Goal: Task Accomplishment & Management: Use online tool/utility

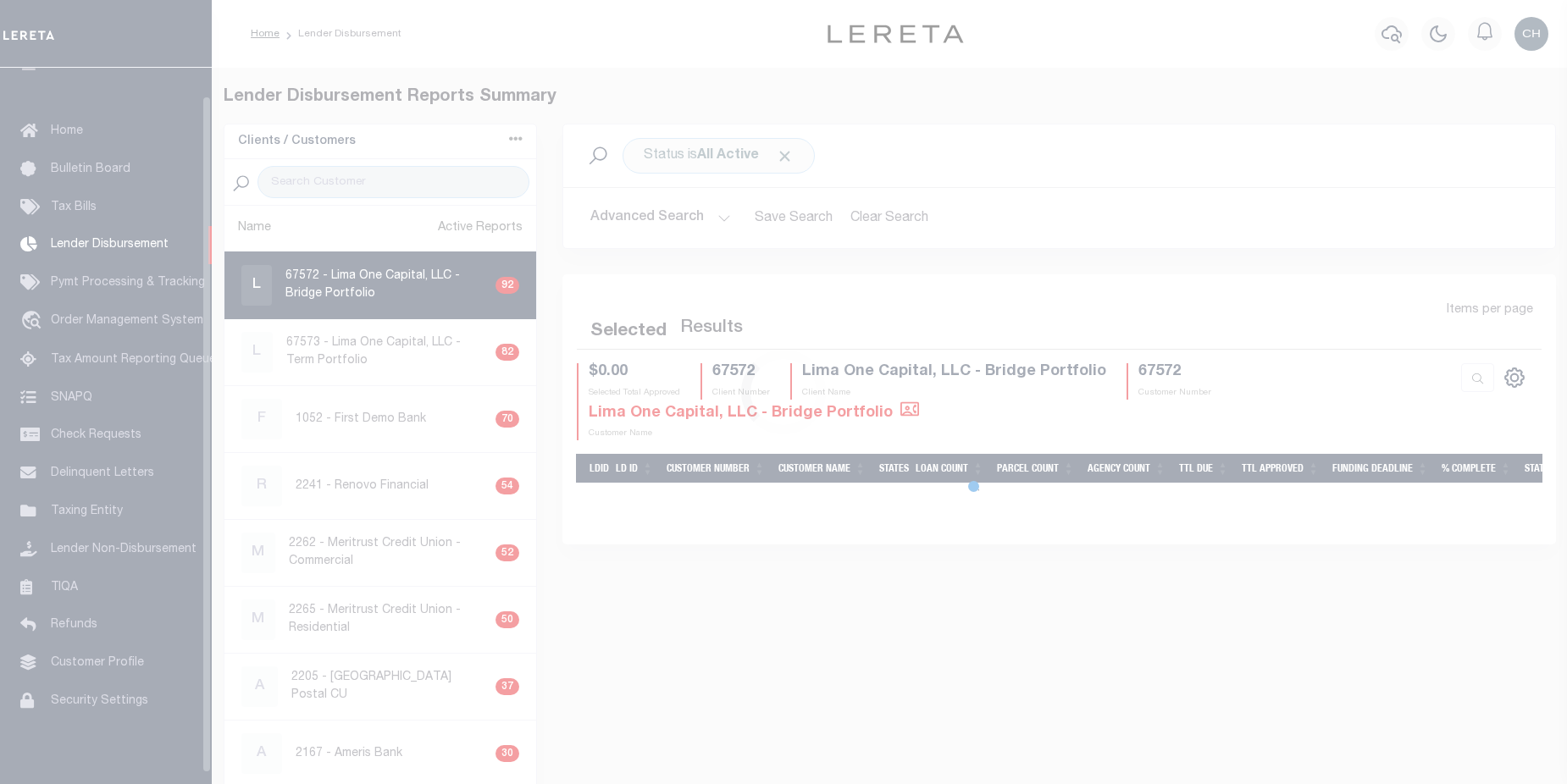
scroll to position [29, 0]
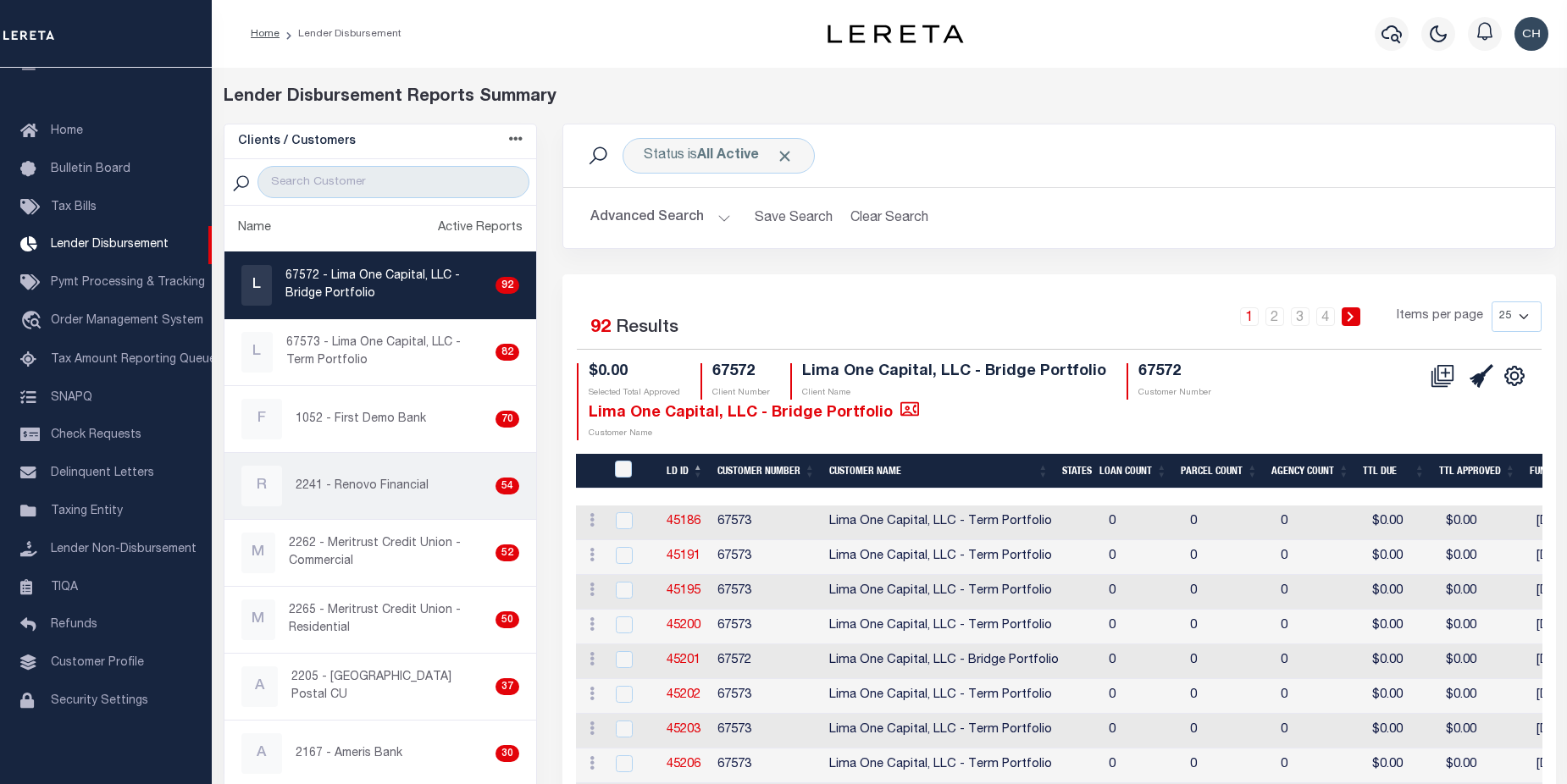
click at [362, 487] on p "2241 - Renovo Financial" at bounding box center [362, 487] width 133 height 18
checkbox input "true"
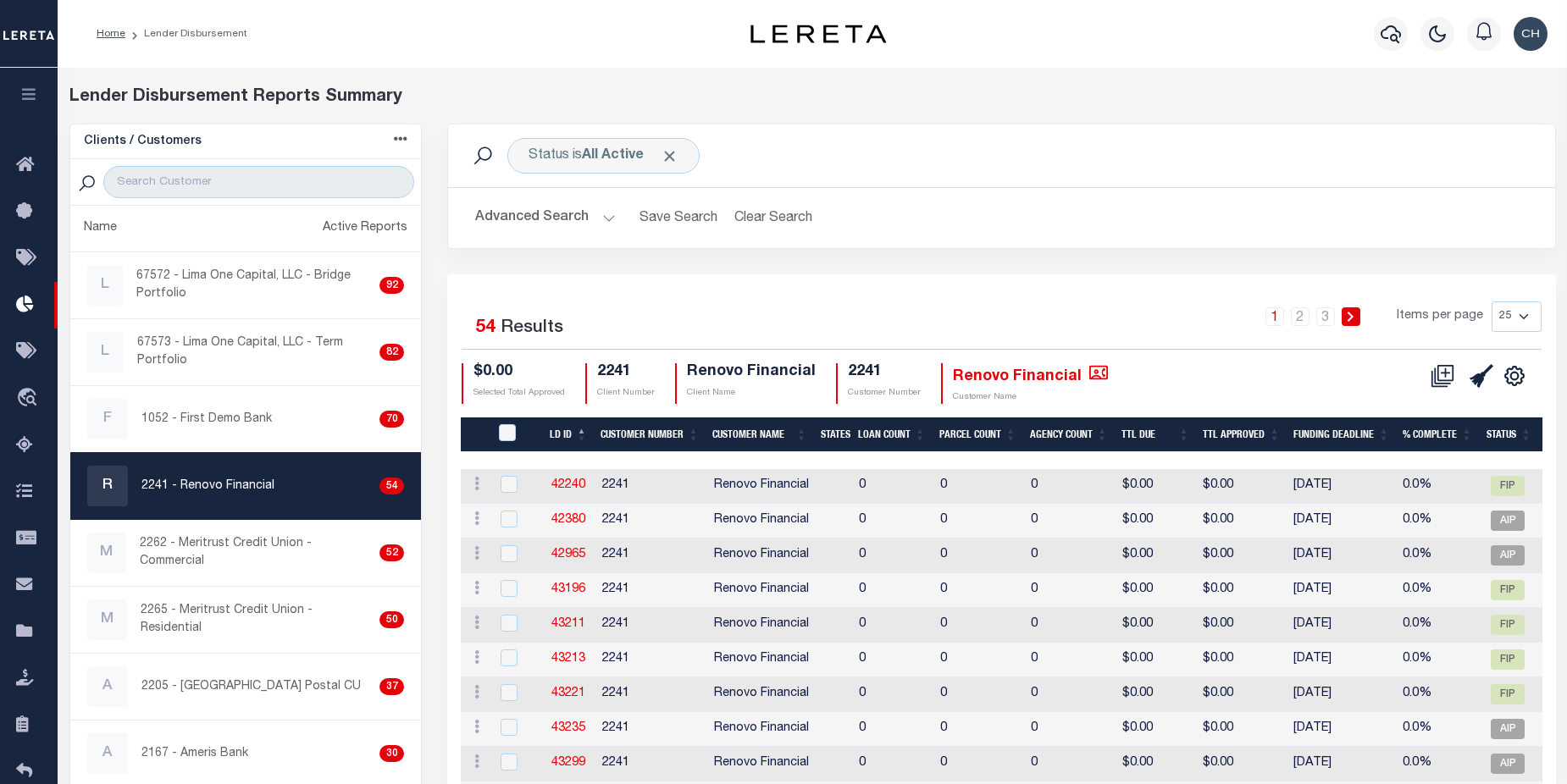
click at [554, 217] on button "Advanced Search" at bounding box center [546, 218] width 141 height 33
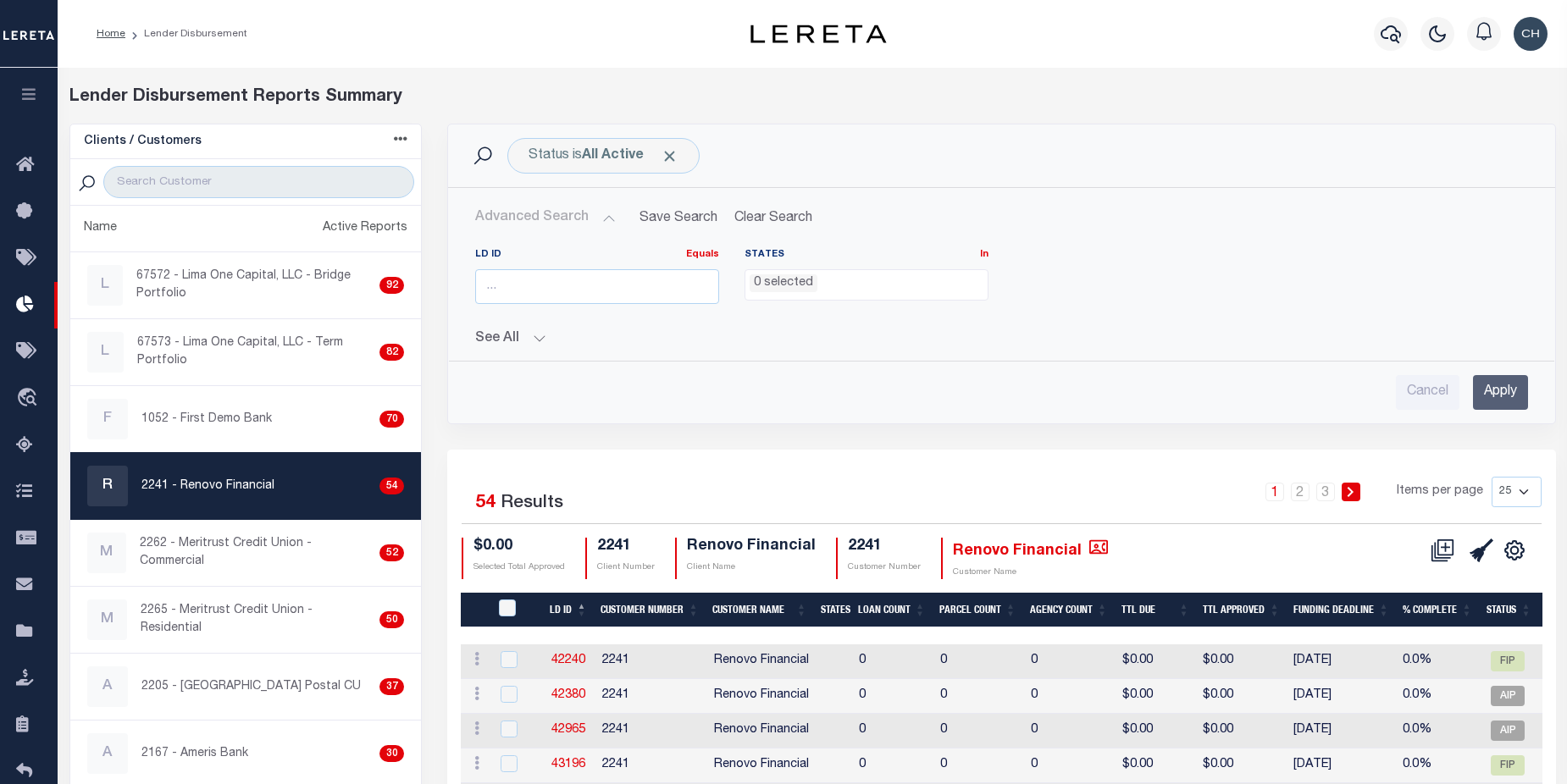
click at [1523, 487] on select "25 50 100 200" at bounding box center [1517, 492] width 50 height 30
select select "200"
click at [1492, 477] on select "25 50 100 200" at bounding box center [1517, 492] width 50 height 30
click at [1442, 552] on icon at bounding box center [1442, 550] width 23 height 23
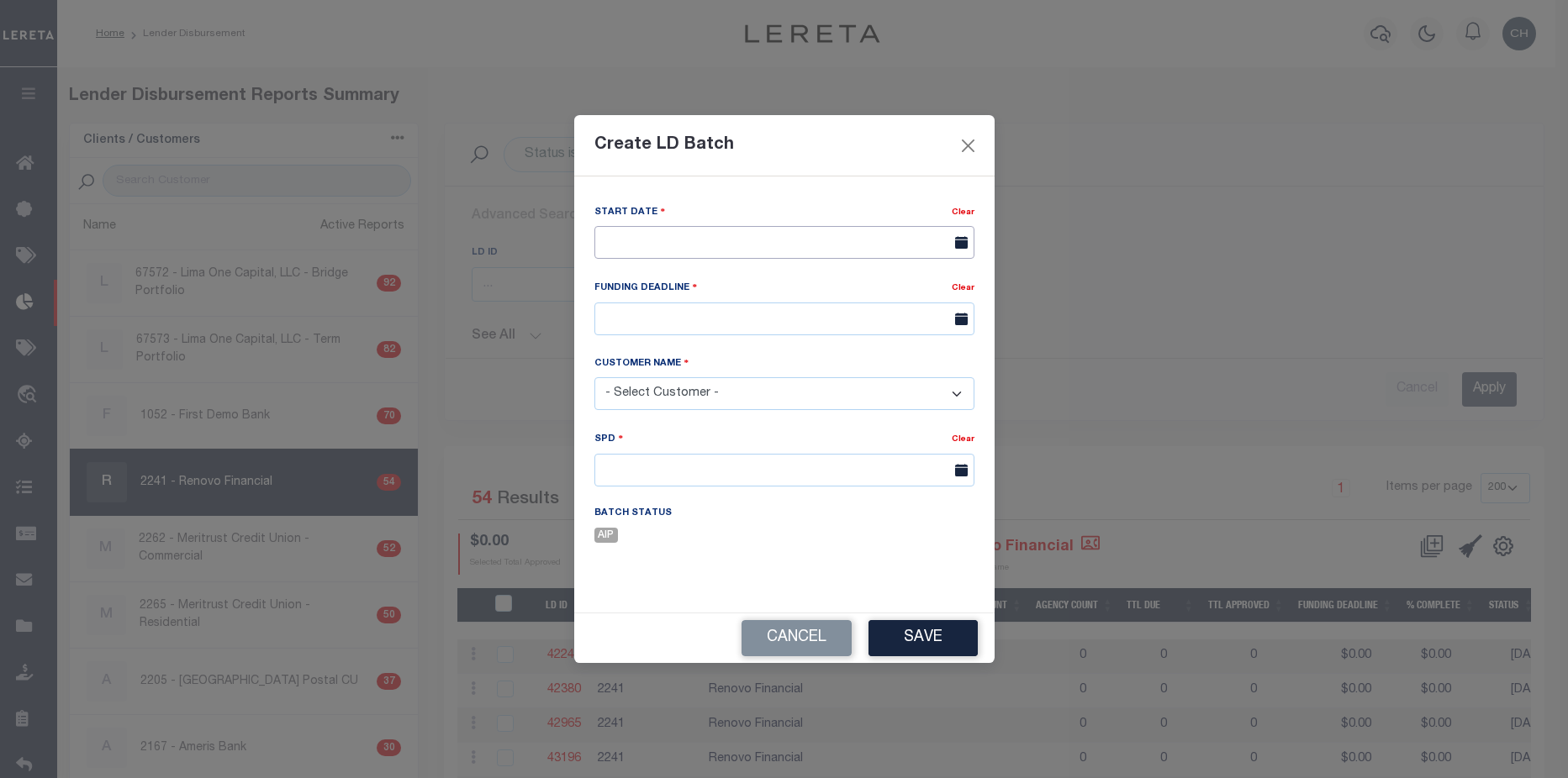
click at [697, 232] on input "text" at bounding box center [784, 243] width 380 height 33
click at [796, 333] on span "3" at bounding box center [797, 337] width 33 height 33
type input "[DATE]"
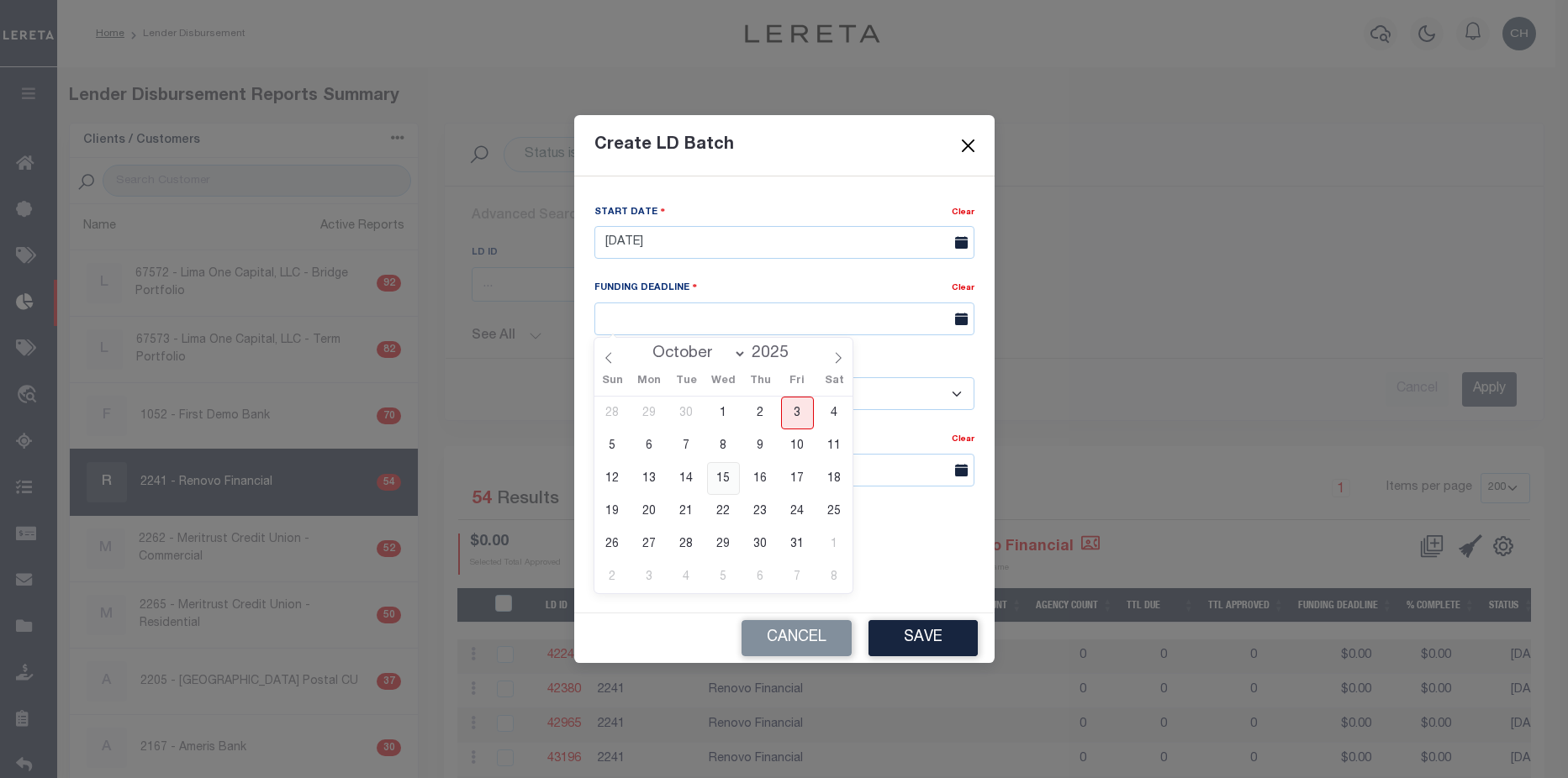
click at [731, 485] on span "15" at bounding box center [723, 479] width 33 height 33
type input "[DATE]"
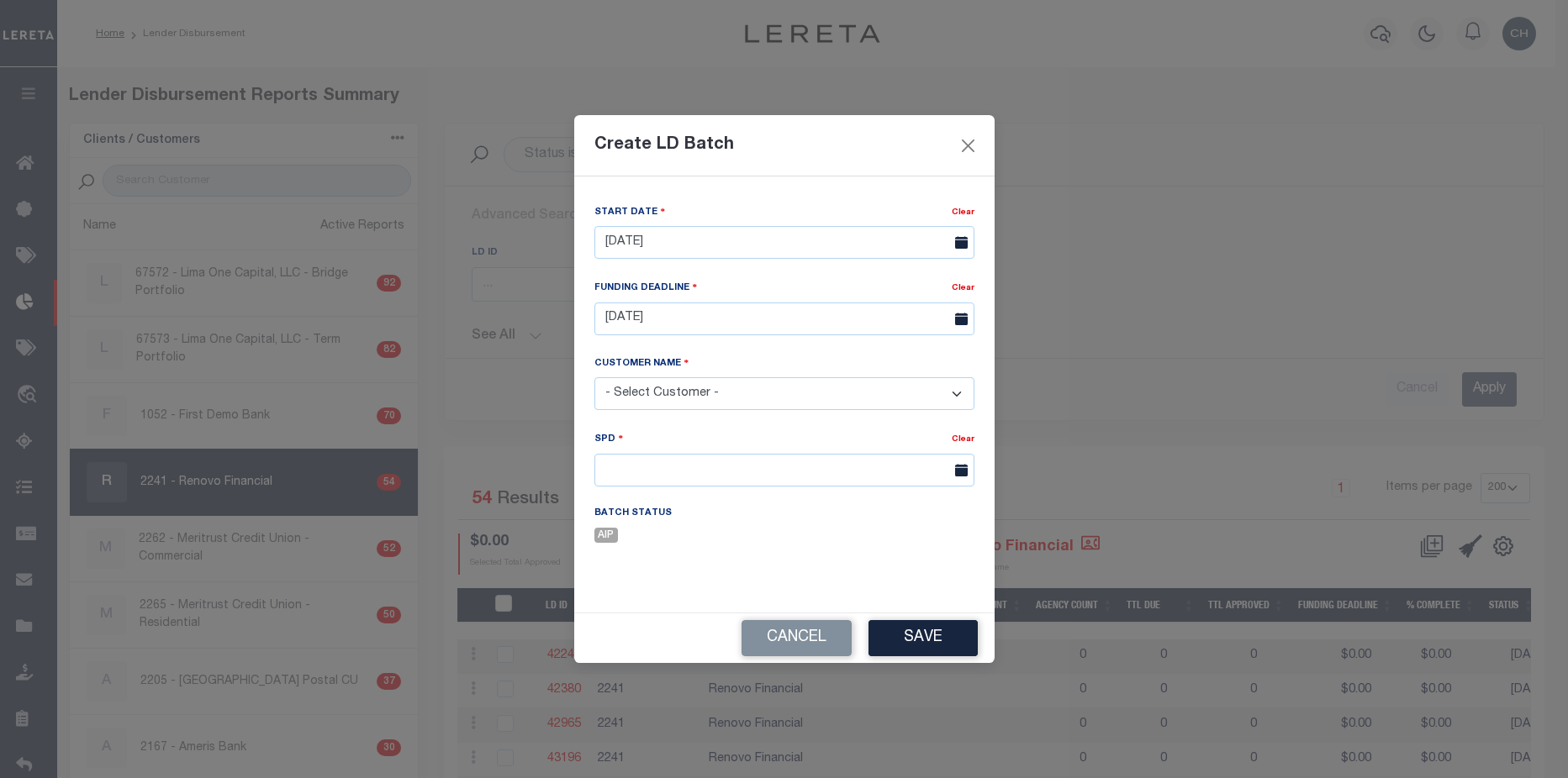
click at [666, 391] on select "- Select Customer - Accumatch - Refunds All In Credit Union Amarillo National B…" at bounding box center [784, 393] width 380 height 33
select select "2241"
click at [594, 377] on select "- Select Customer - Accumatch - Refunds All In Credit Union Amarillo National B…" at bounding box center [784, 393] width 380 height 33
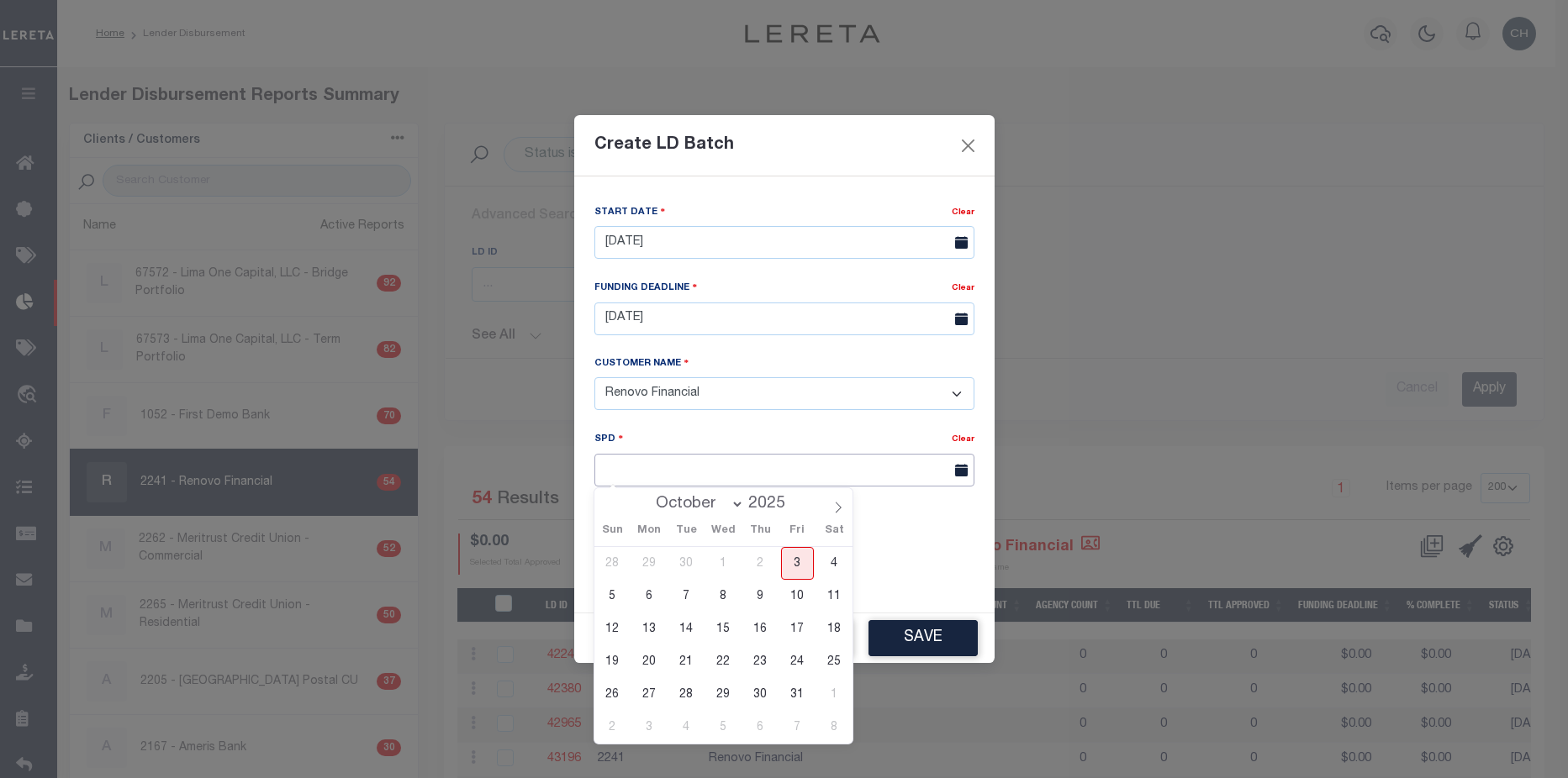
click at [699, 471] on input "text" at bounding box center [784, 470] width 380 height 33
click at [800, 636] on span "17" at bounding box center [797, 629] width 33 height 33
type input "[DATE]"
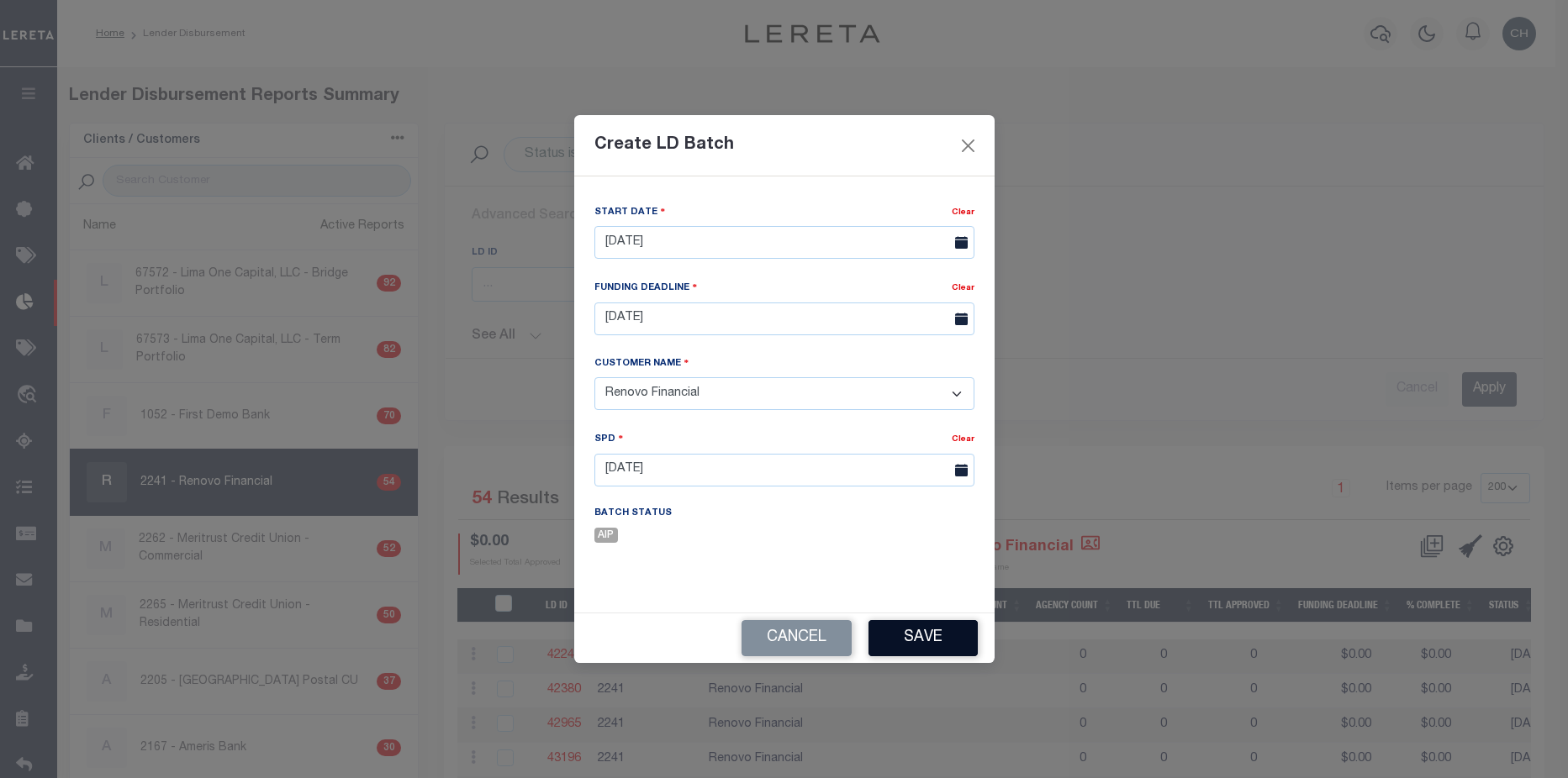
click at [908, 639] on button "Save" at bounding box center [923, 639] width 109 height 36
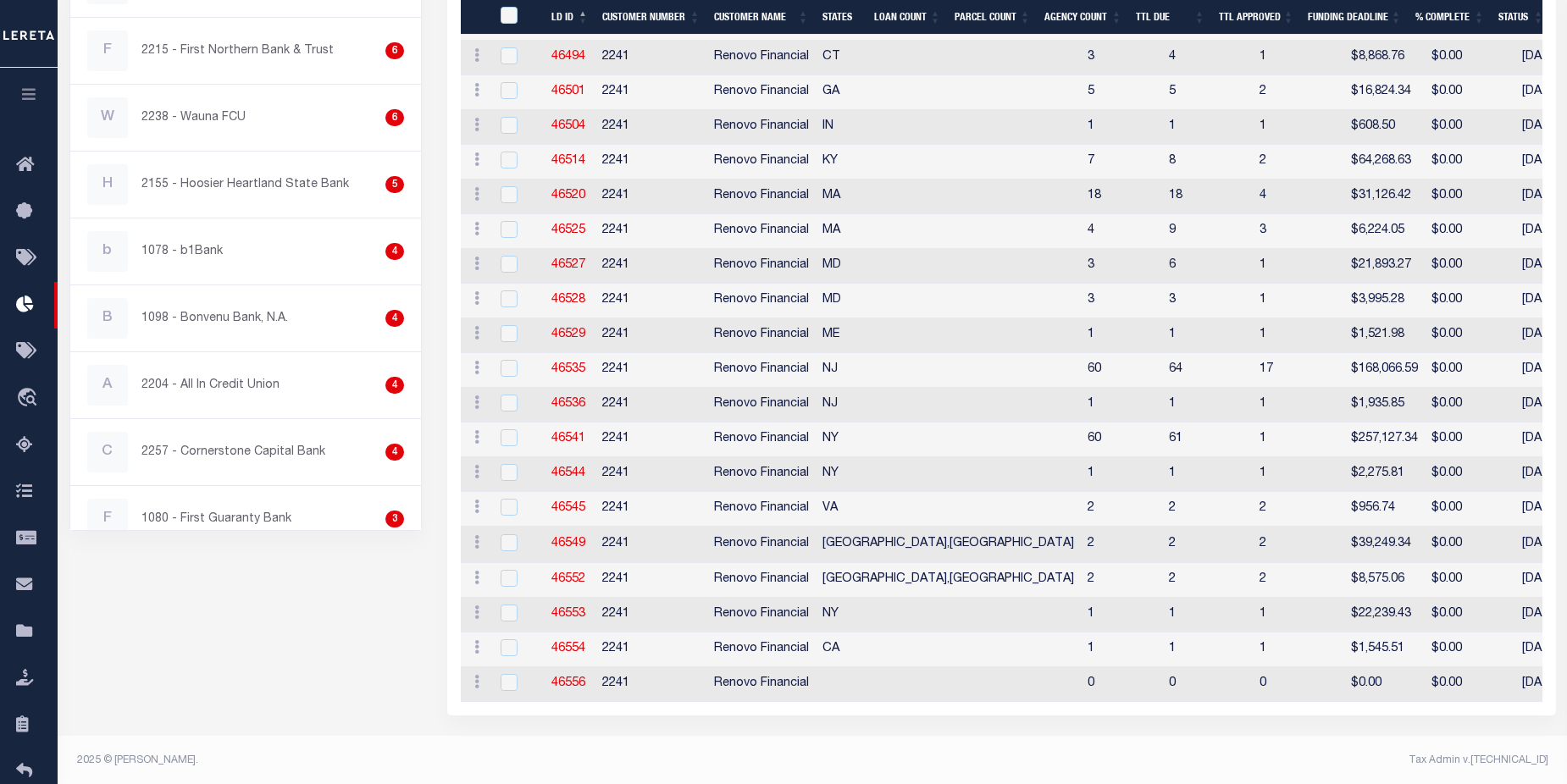
scroll to position [1853, 0]
click at [579, 675] on link "46556" at bounding box center [568, 681] width 34 height 12
checkbox input "true"
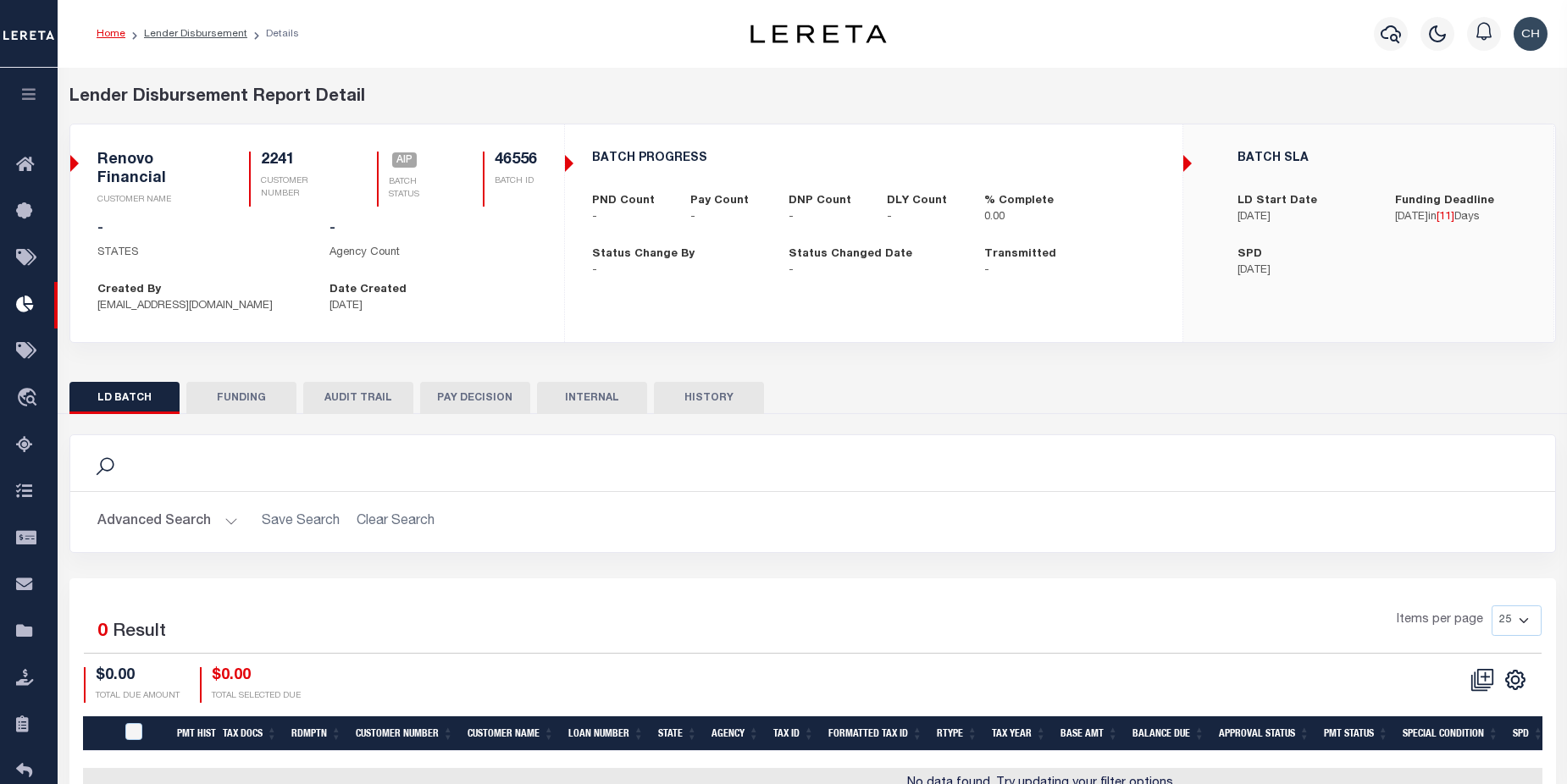
checkbox input "true"
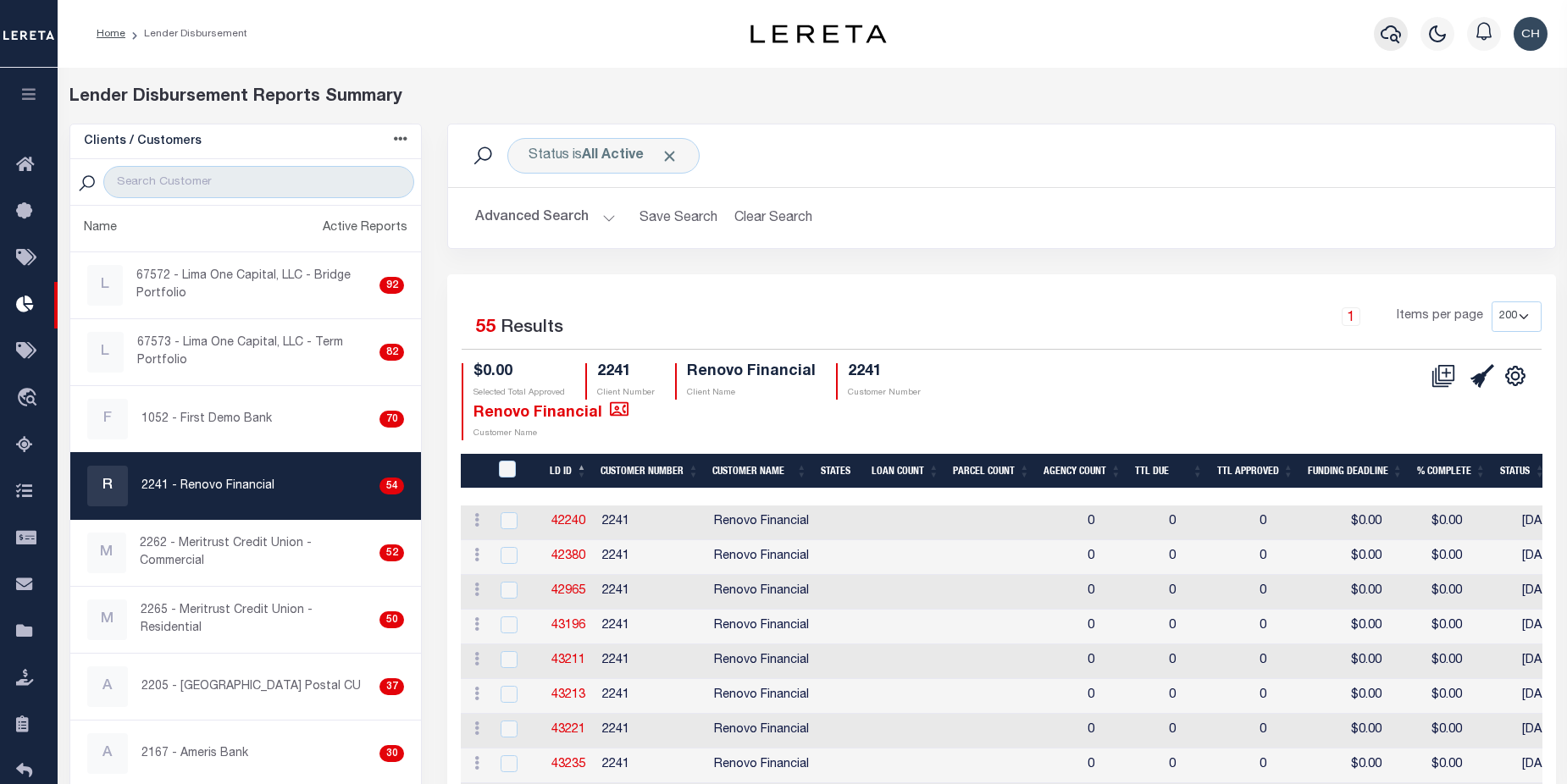
click at [1400, 35] on icon "button" at bounding box center [1391, 33] width 20 height 20
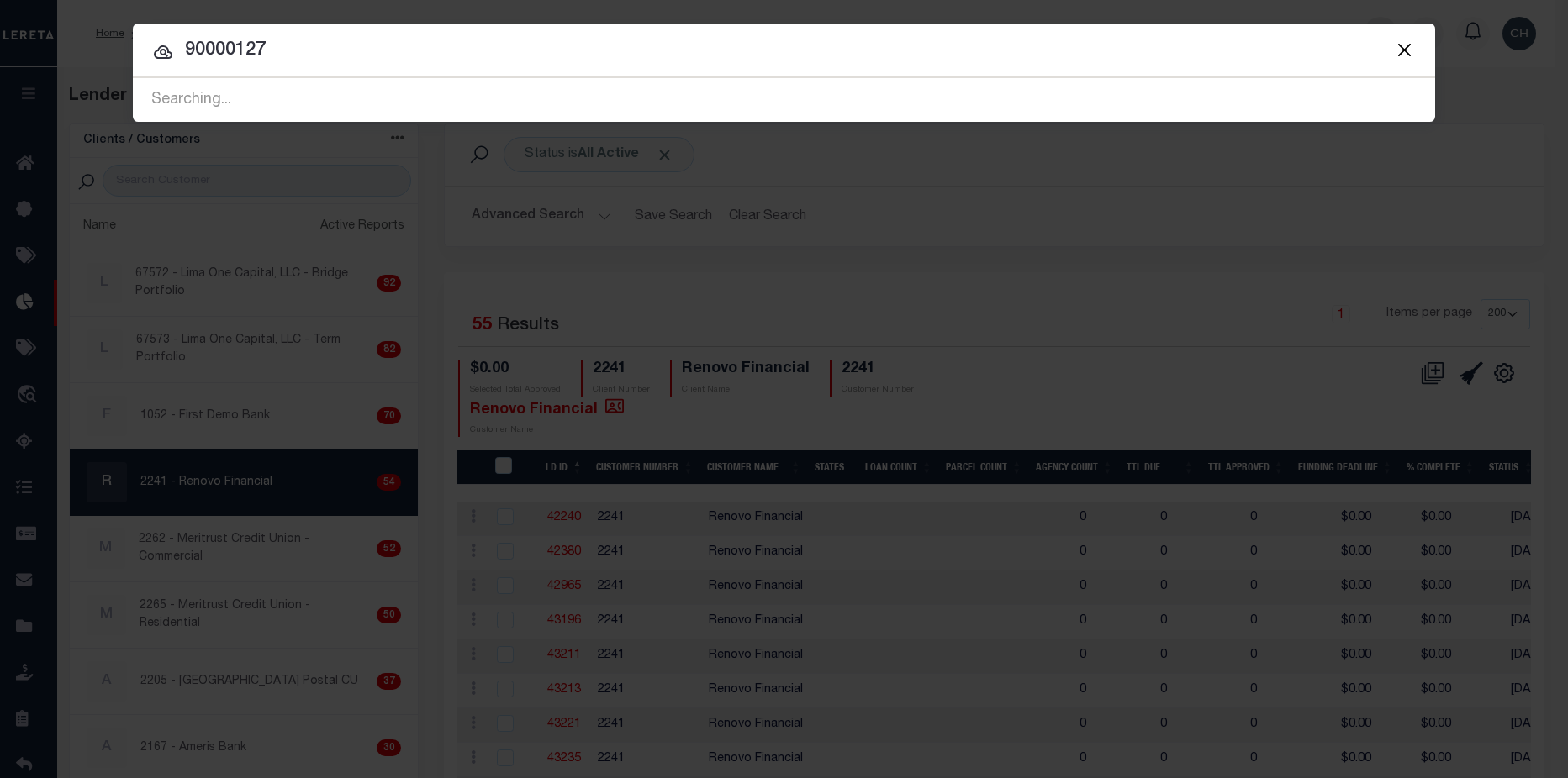
type input "90000127"
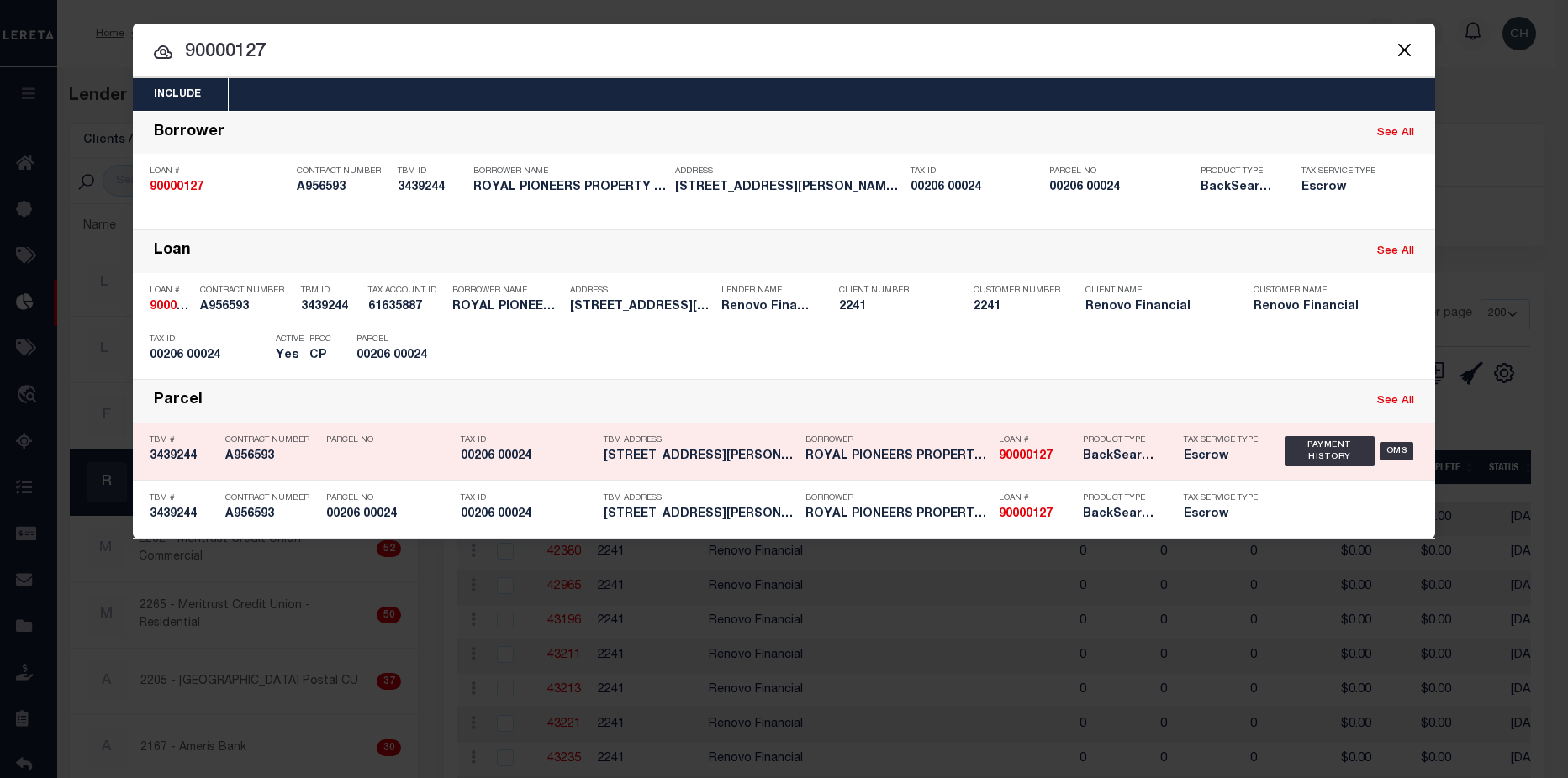
click at [795, 469] on div "Borrower ROYAL PIONEERS PROPERTY LLC" at bounding box center [889, 451] width 194 height 49
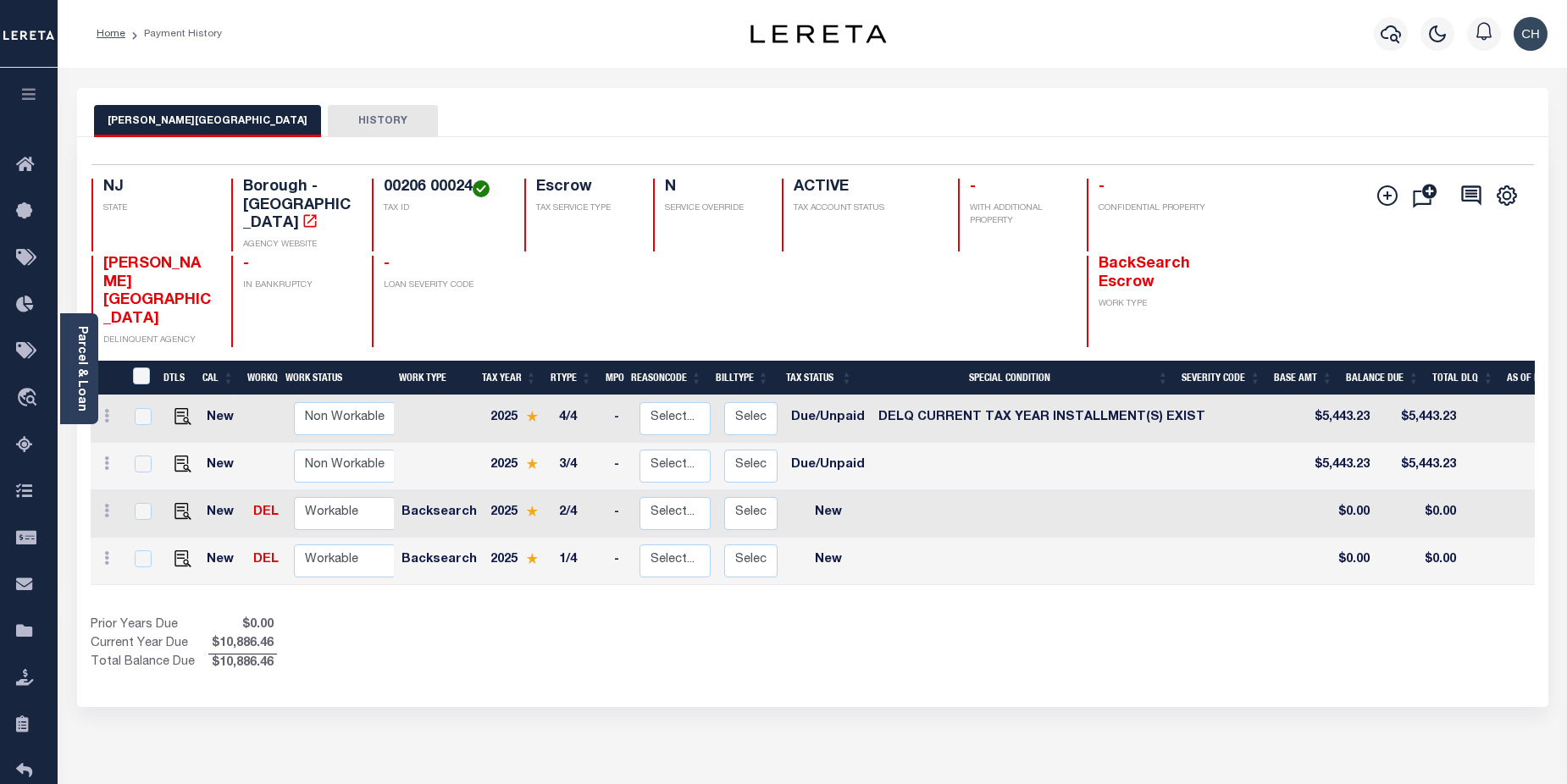
click at [127, 395] on td at bounding box center [141, 419] width 36 height 48
checkbox input "true"
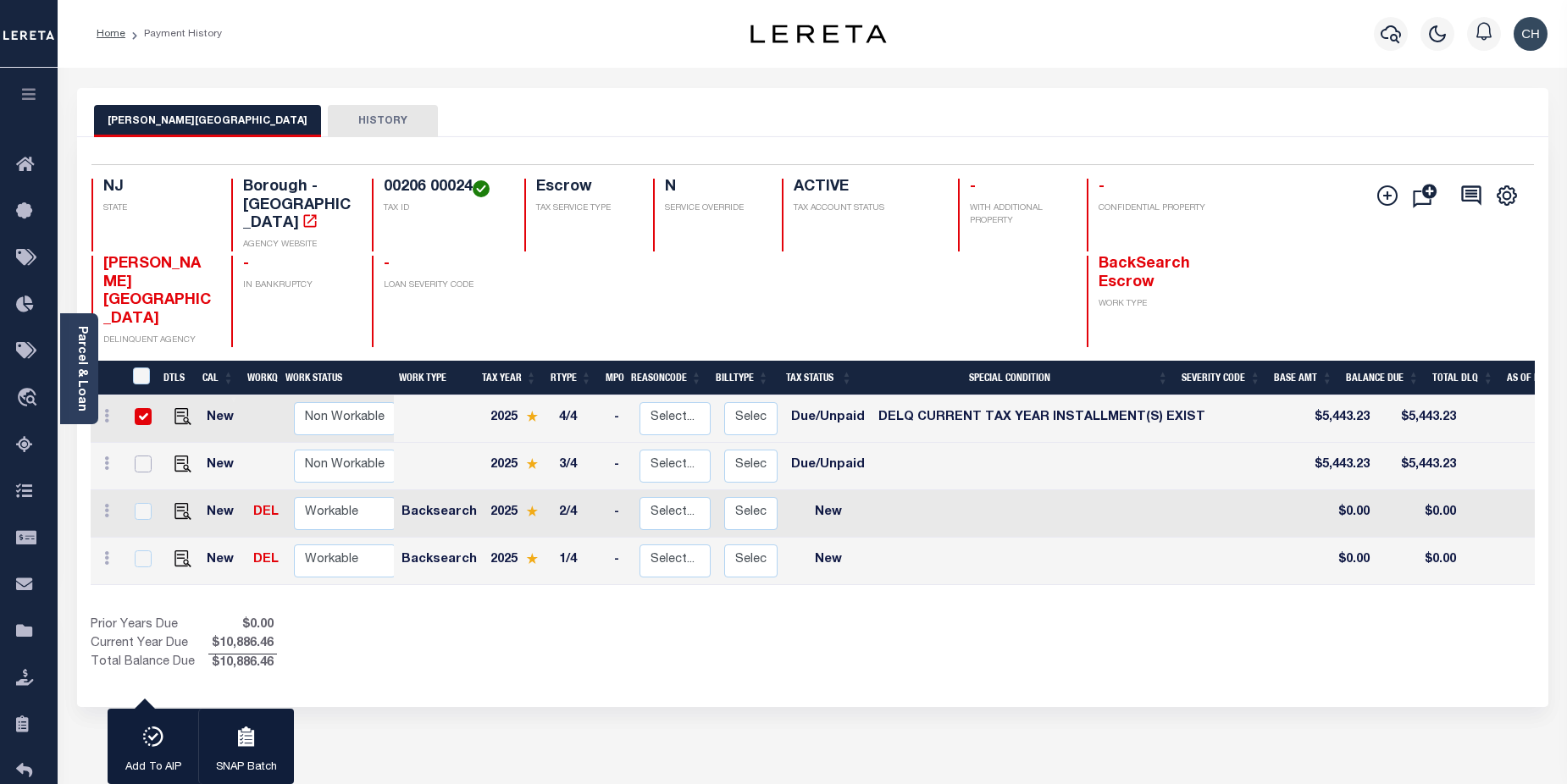
click at [138, 455] on input "checkbox" at bounding box center [143, 464] width 17 height 17
checkbox input "true"
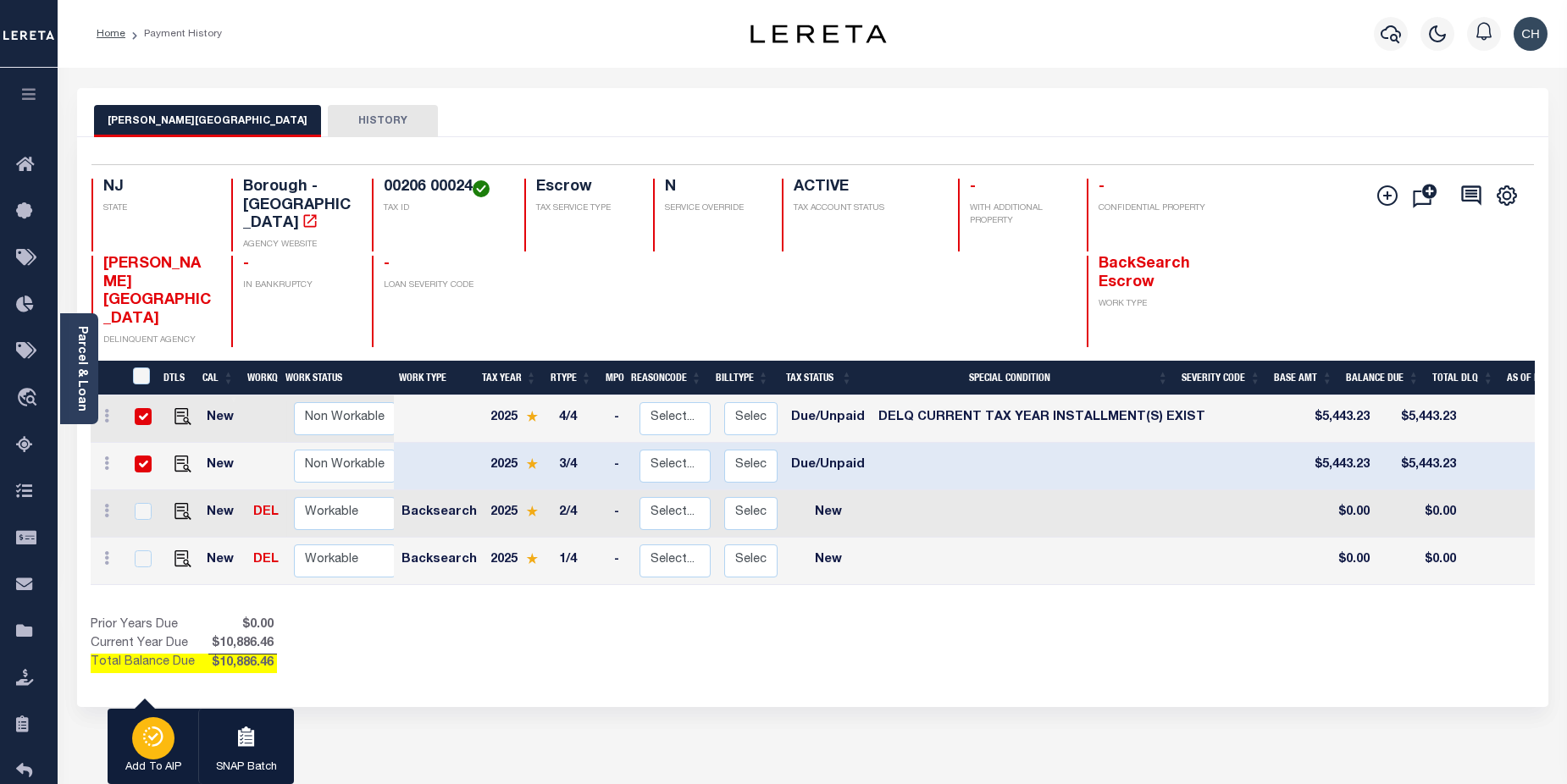
click at [157, 747] on icon "button" at bounding box center [153, 736] width 23 height 20
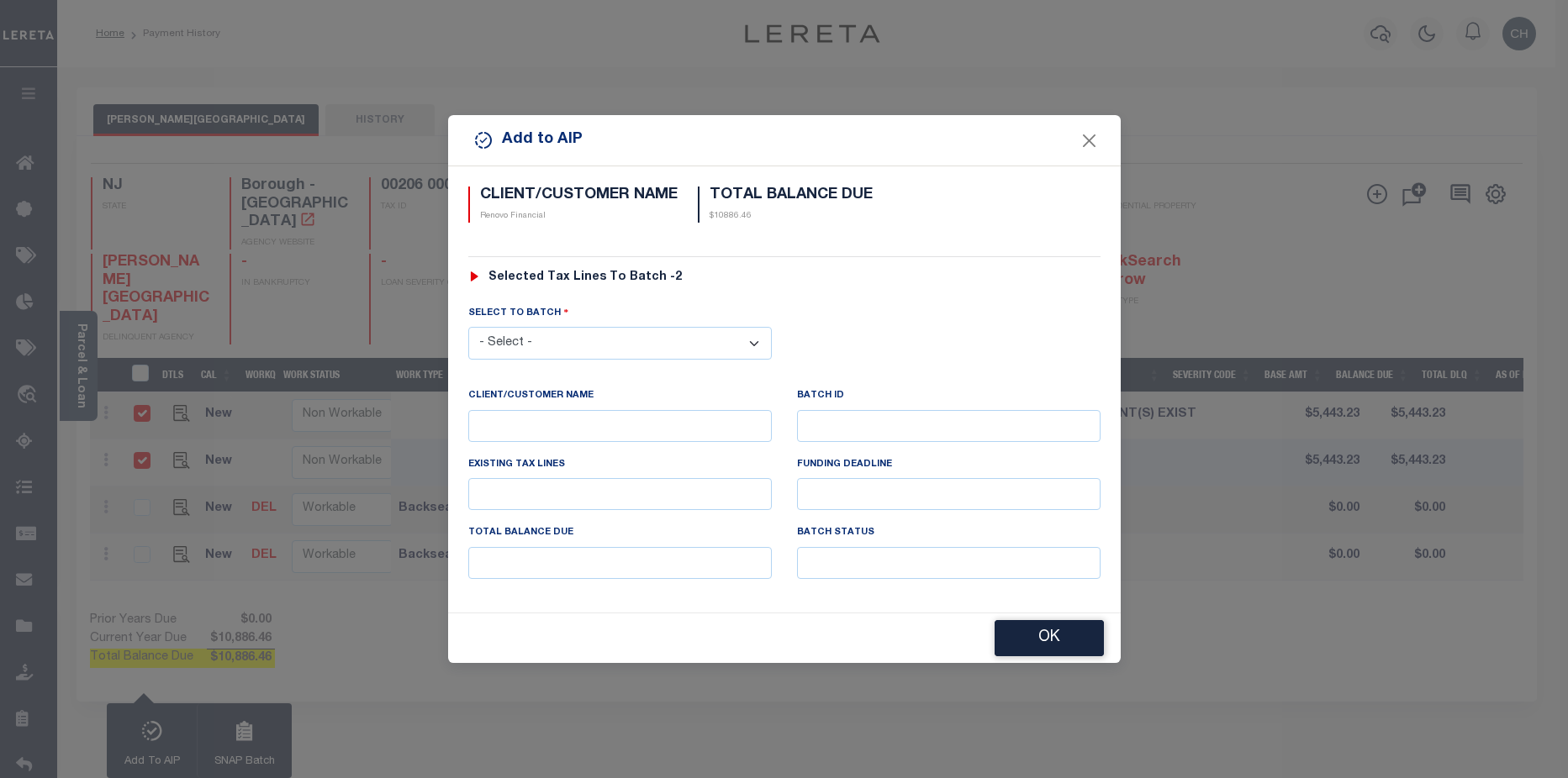
click at [559, 335] on select "- Select - 42380 42965 43235 43299 43683 44436 44450 44938 45028 45180 45253 45…" at bounding box center [620, 343] width 303 height 33
select select "46556"
click at [468, 327] on select "- Select - 42380 42965 43235 43299 43683 44436 44450 44938 45028 45180 45253 45…" at bounding box center [620, 343] width 303 height 33
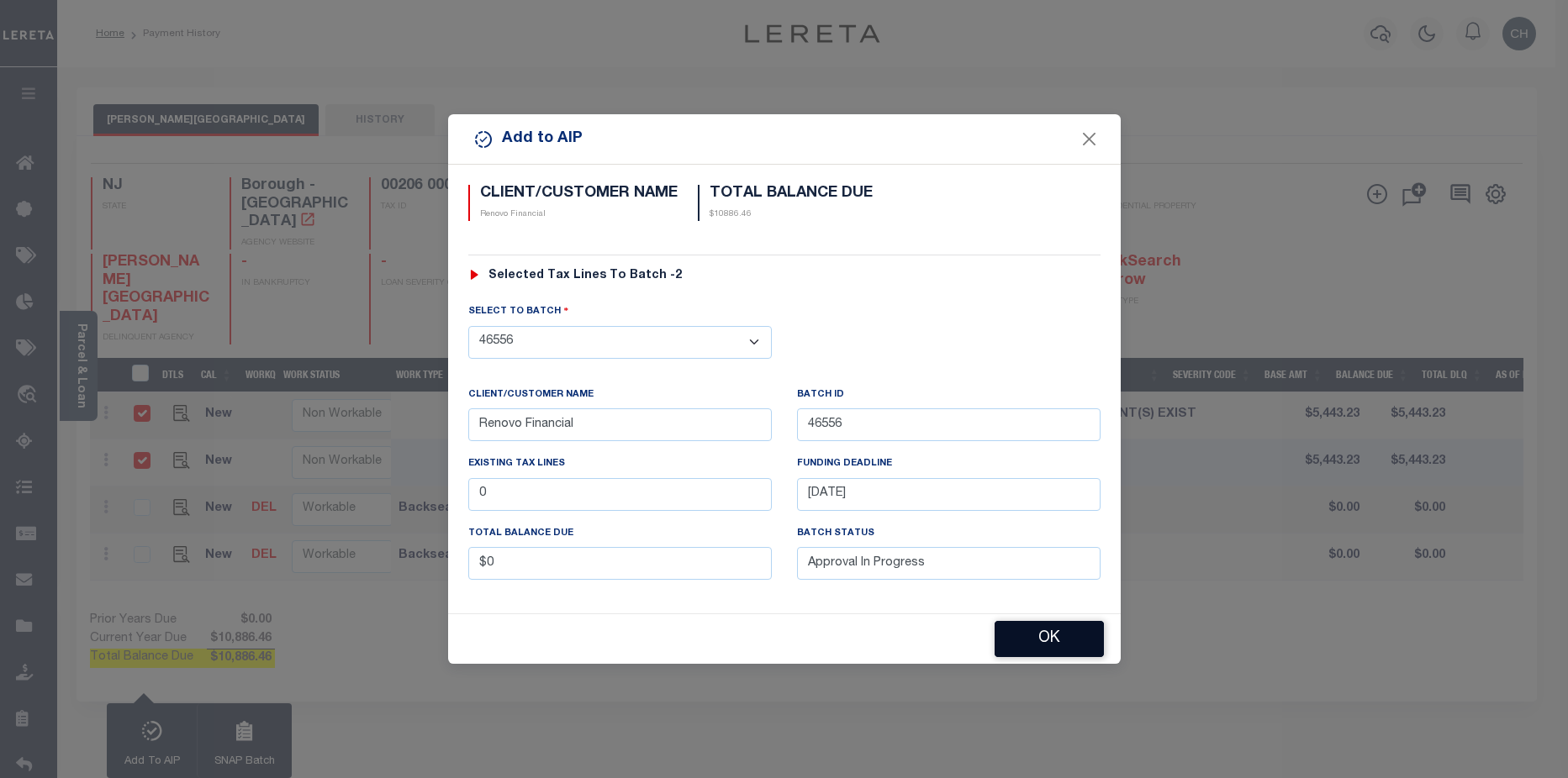
click at [1063, 640] on button "OK" at bounding box center [1049, 639] width 109 height 36
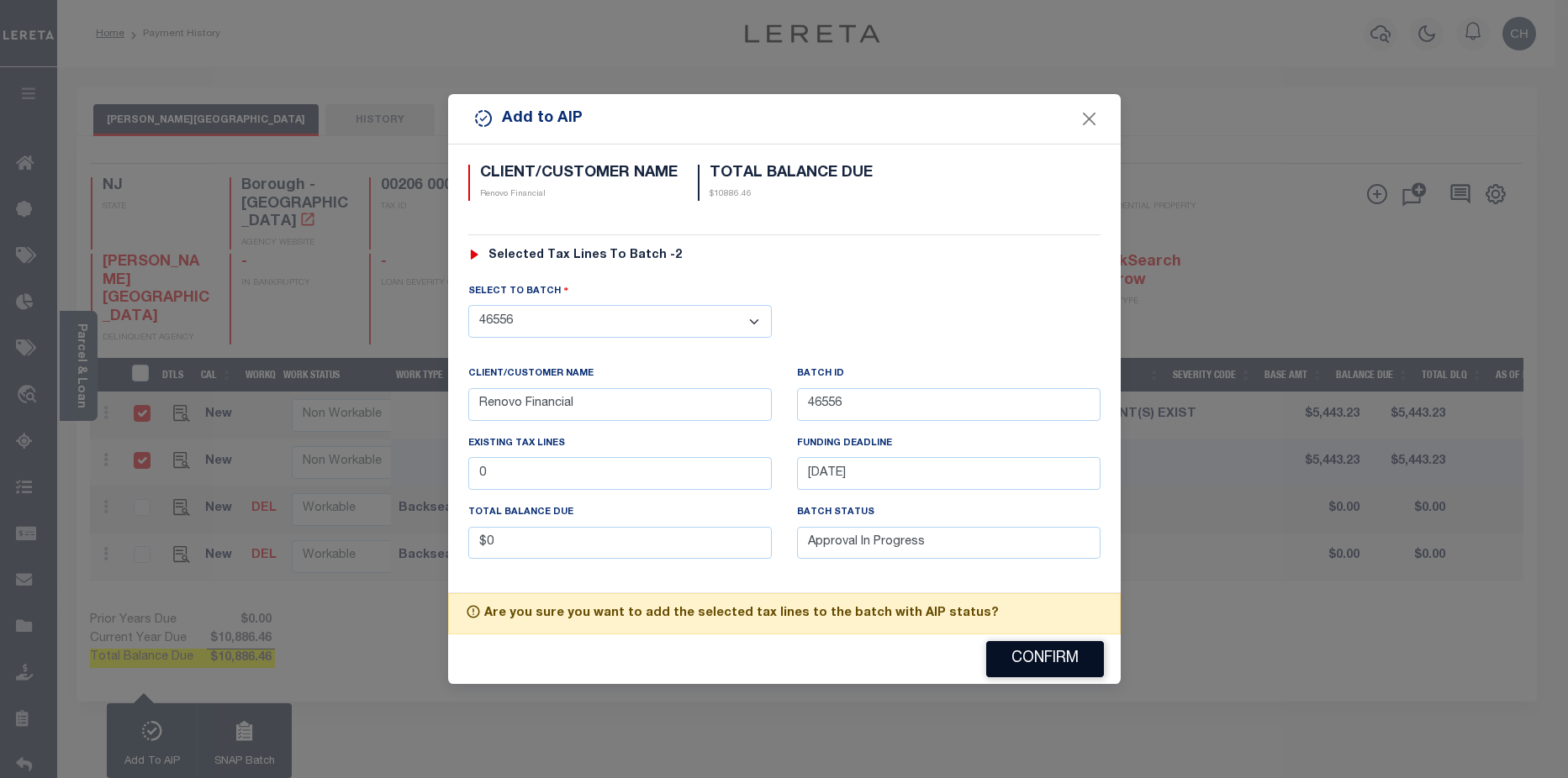
click at [1063, 651] on button "Confirm" at bounding box center [1044, 659] width 118 height 36
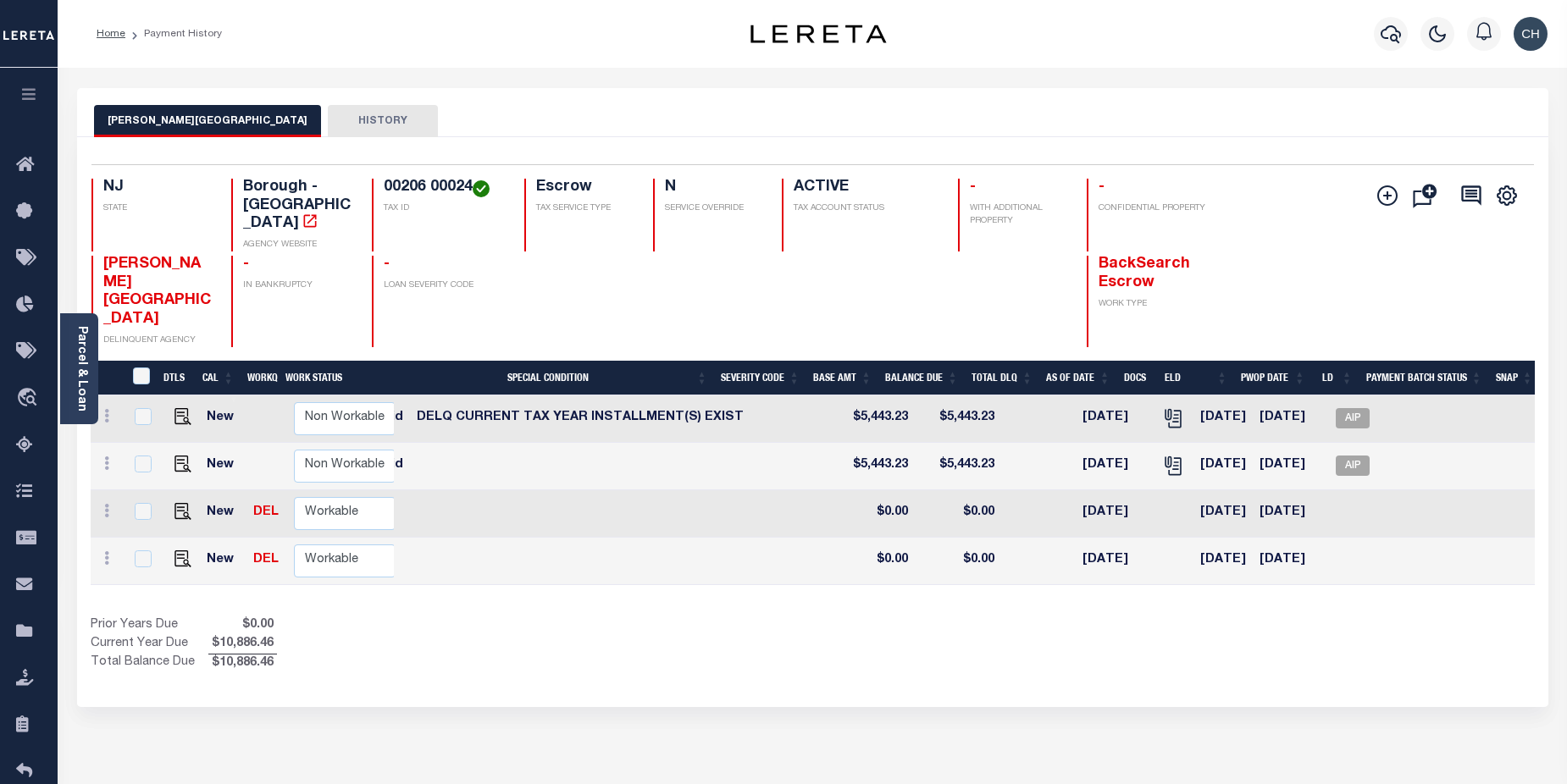
scroll to position [0, 467]
